Goal: Check status: Check status

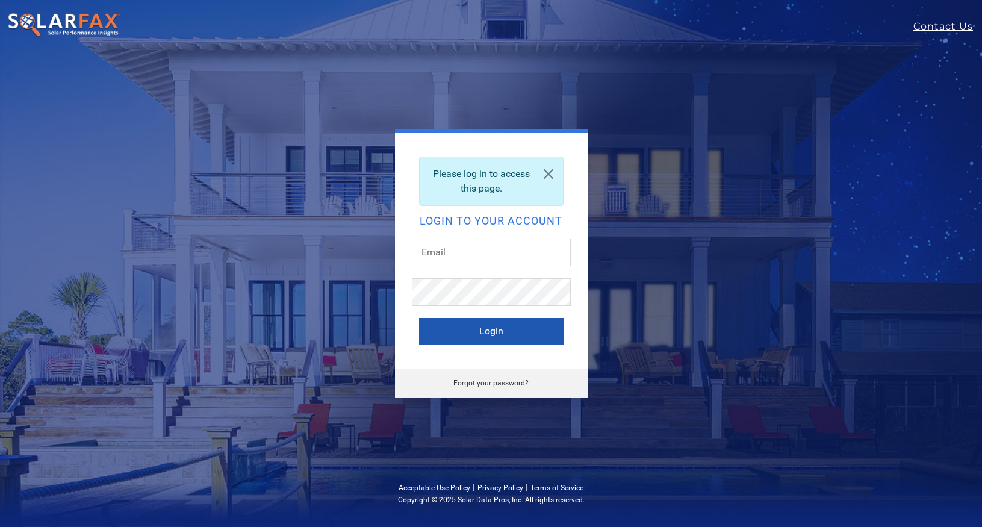
type input "[PERSON_NAME][EMAIL_ADDRESS][DOMAIN_NAME]"
click at [496, 332] on button "Login" at bounding box center [491, 331] width 144 height 26
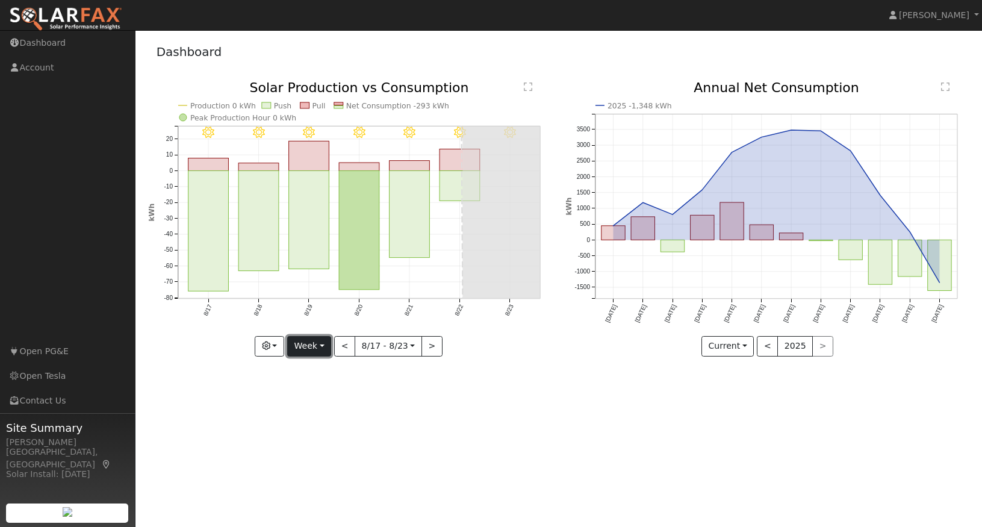
click at [322, 346] on button "Week" at bounding box center [309, 346] width 44 height 20
click at [321, 423] on link "Year" at bounding box center [330, 421] width 84 height 17
type input "[DATE]"
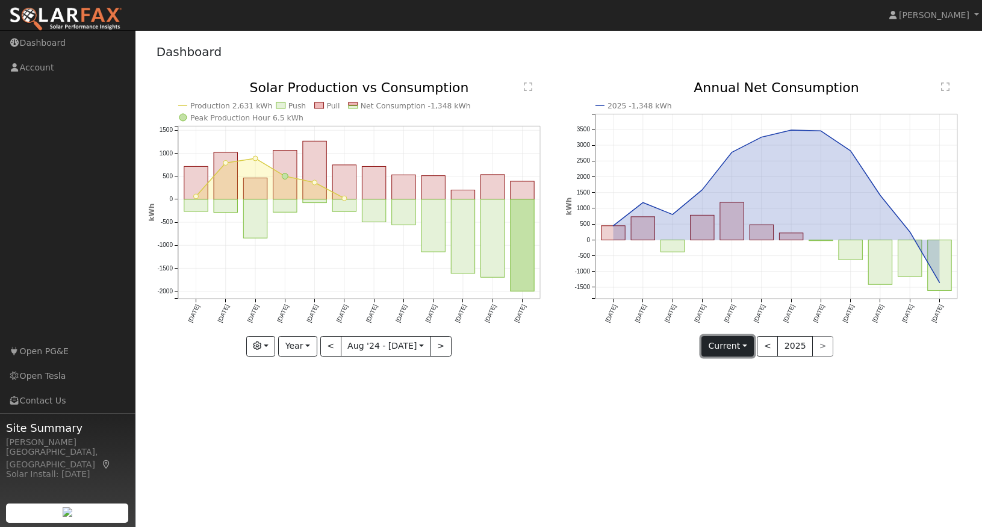
click at [745, 348] on button "Current" at bounding box center [727, 346] width 53 height 20
click at [767, 369] on link "Compare Previous" at bounding box center [749, 370] width 94 height 17
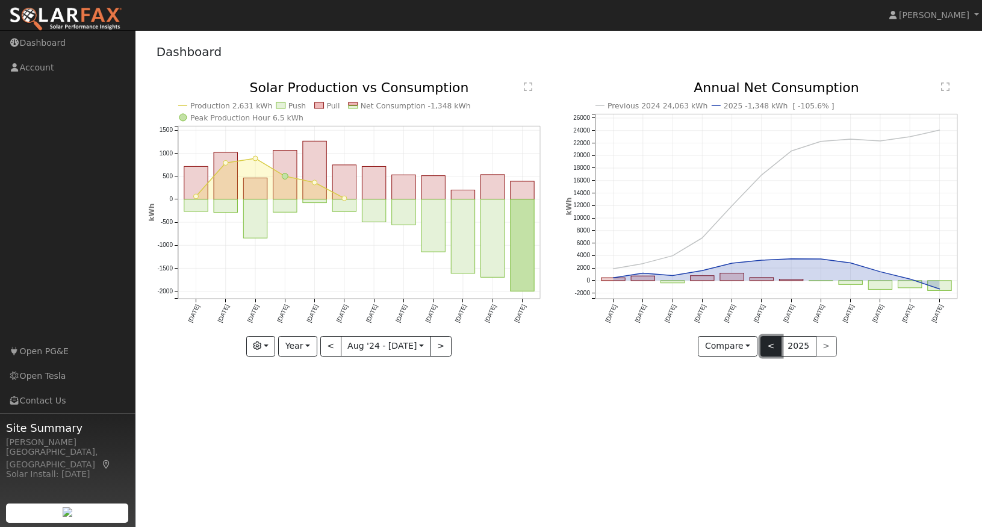
click at [773, 350] on button "<" at bounding box center [770, 346] width 21 height 20
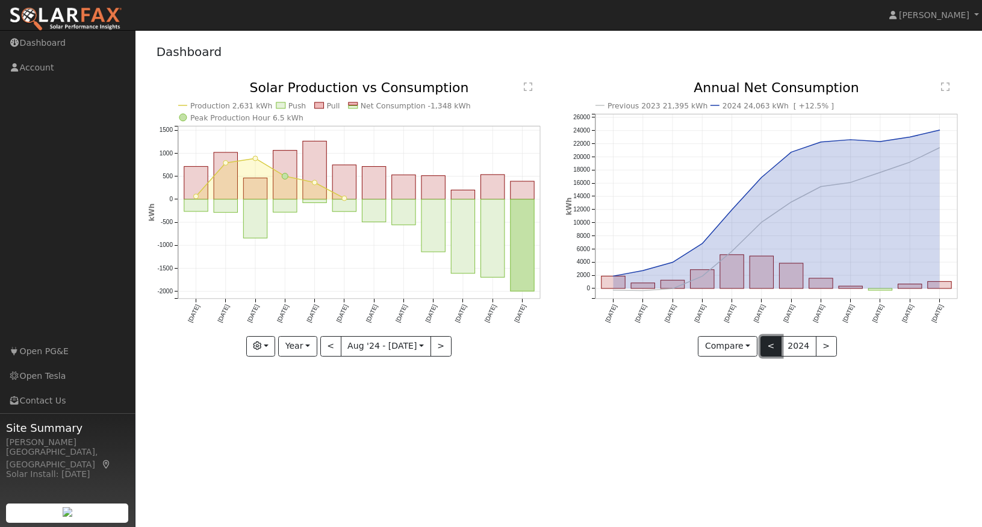
click at [771, 349] on button "<" at bounding box center [770, 346] width 21 height 20
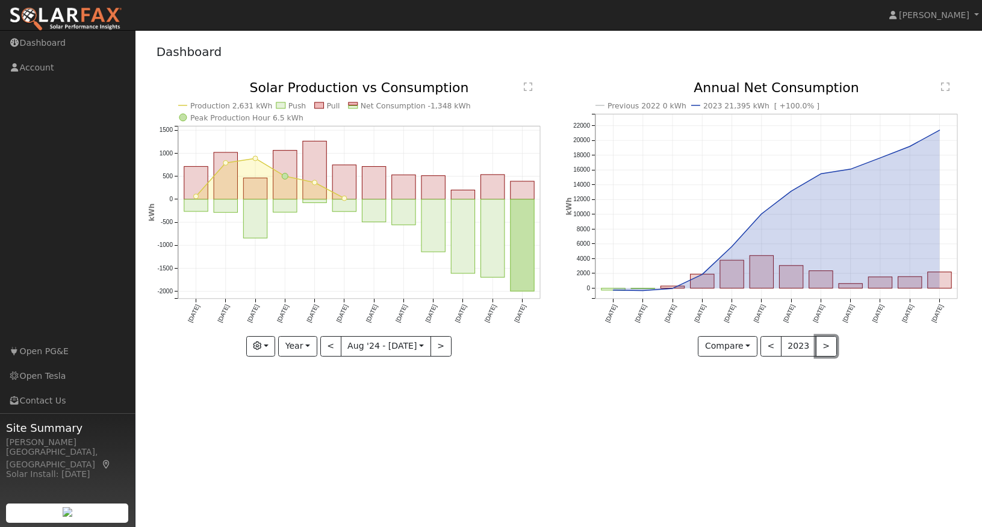
click at [830, 347] on button ">" at bounding box center [826, 346] width 21 height 20
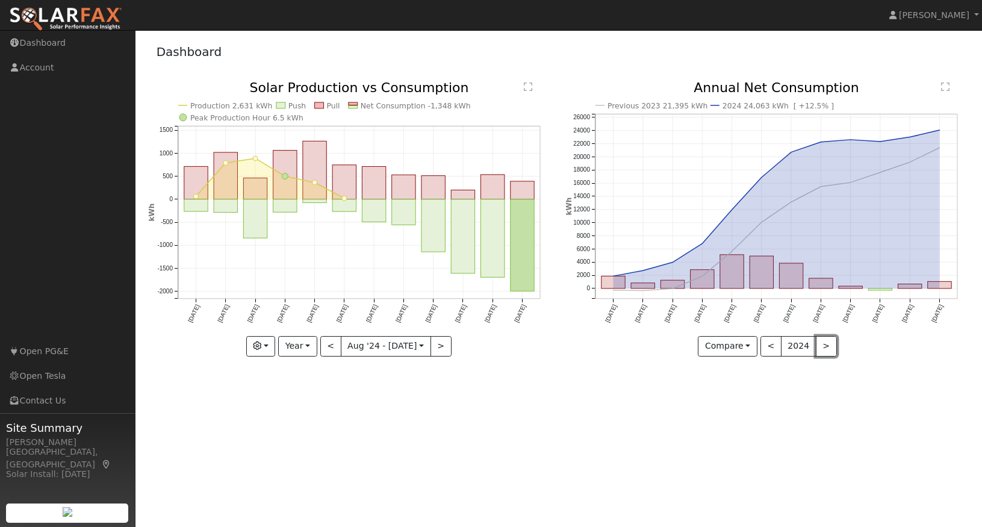
click at [831, 347] on button ">" at bounding box center [826, 346] width 21 height 20
